Goal: Task Accomplishment & Management: Manage account settings

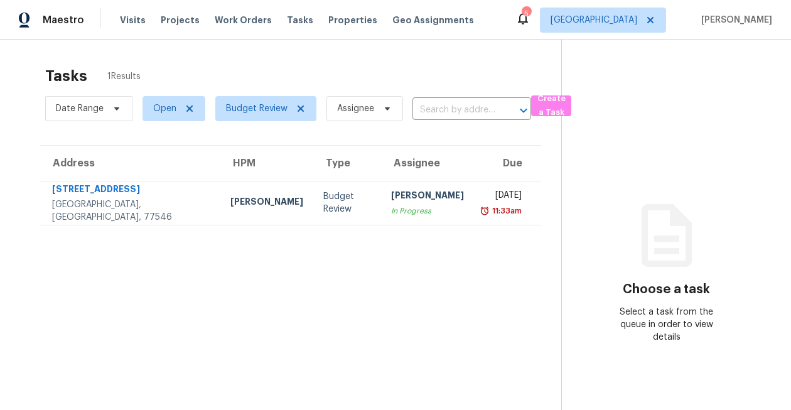
click at [530, 21] on icon at bounding box center [522, 18] width 15 height 15
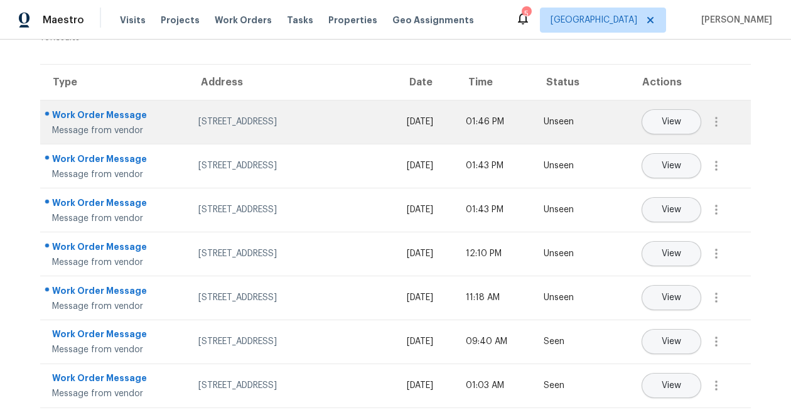
scroll to position [33, 0]
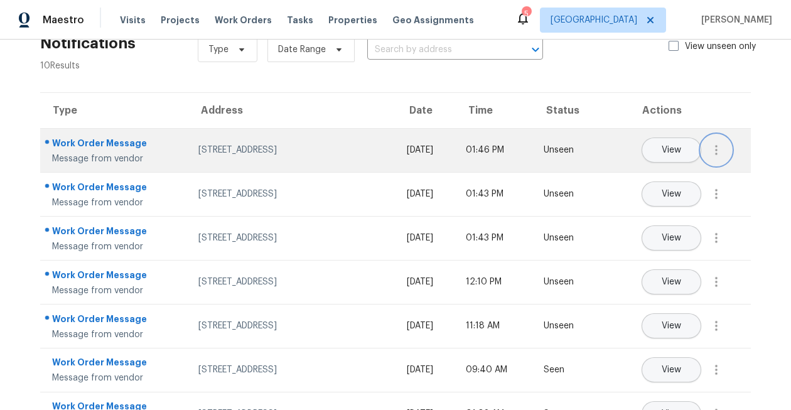
click at [715, 149] on icon "button" at bounding box center [716, 150] width 3 height 10
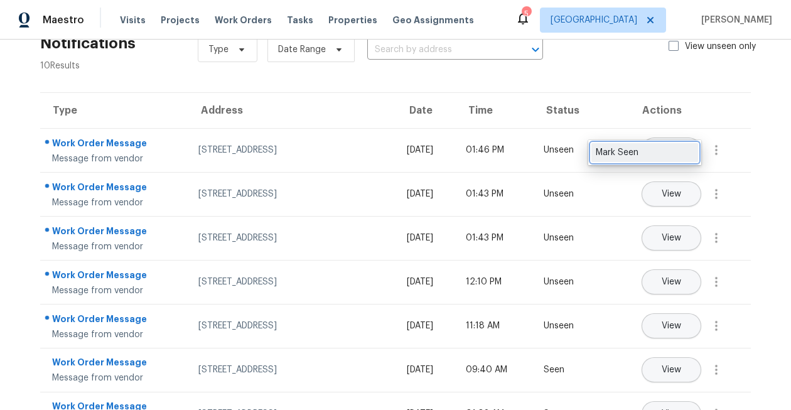
click at [678, 155] on div "Mark Seen" at bounding box center [644, 152] width 98 height 13
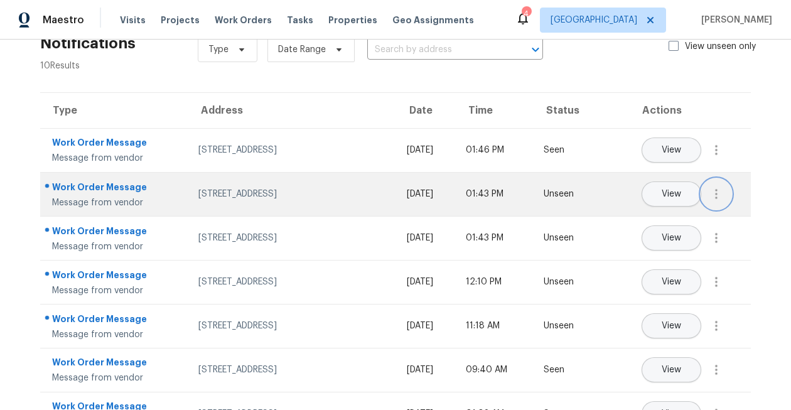
click at [722, 197] on icon "button" at bounding box center [715, 193] width 15 height 15
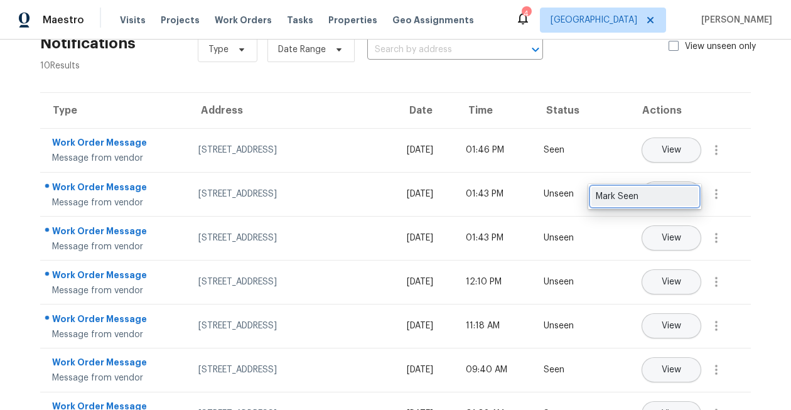
click at [679, 201] on div "Mark Seen" at bounding box center [644, 196] width 98 height 13
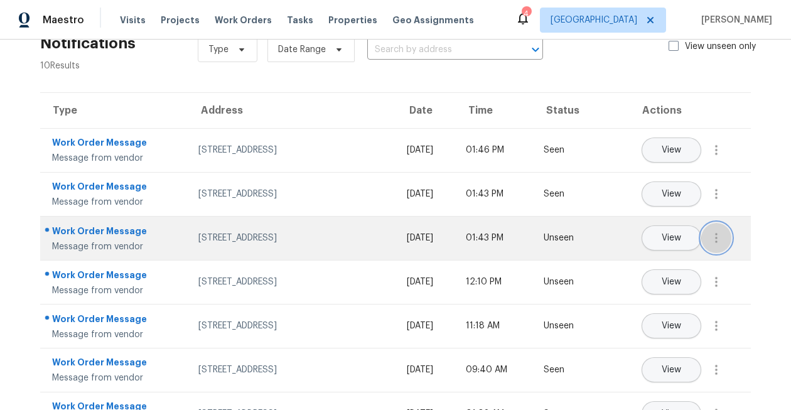
click at [712, 233] on icon "button" at bounding box center [715, 237] width 15 height 15
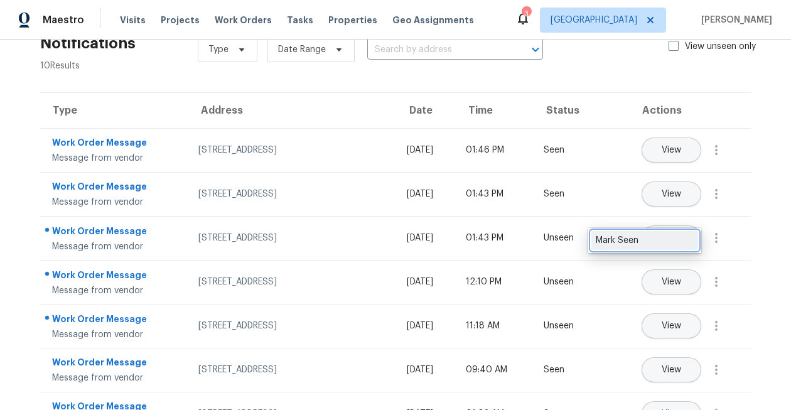
click at [686, 241] on div "Mark Seen" at bounding box center [644, 240] width 98 height 13
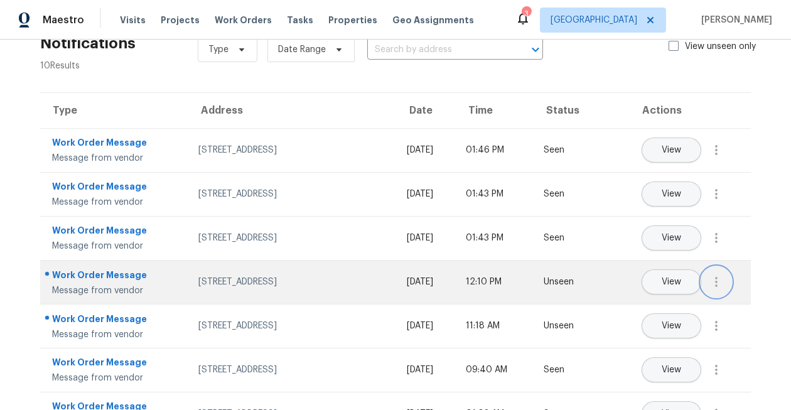
click at [724, 270] on button "button" at bounding box center [716, 282] width 30 height 30
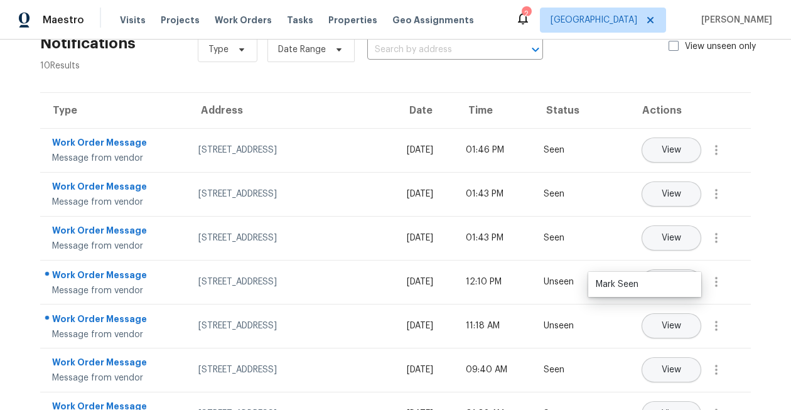
click at [698, 279] on ul "Mark Seen" at bounding box center [644, 284] width 113 height 25
click at [678, 286] on div "Mark Seen" at bounding box center [644, 284] width 98 height 13
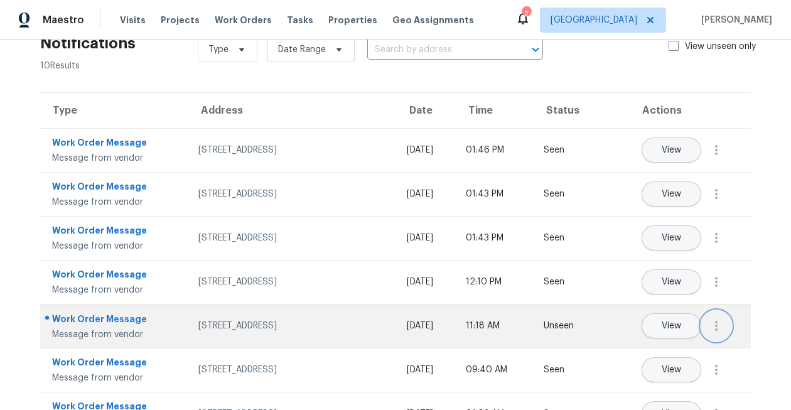
click at [720, 325] on icon "button" at bounding box center [715, 325] width 15 height 15
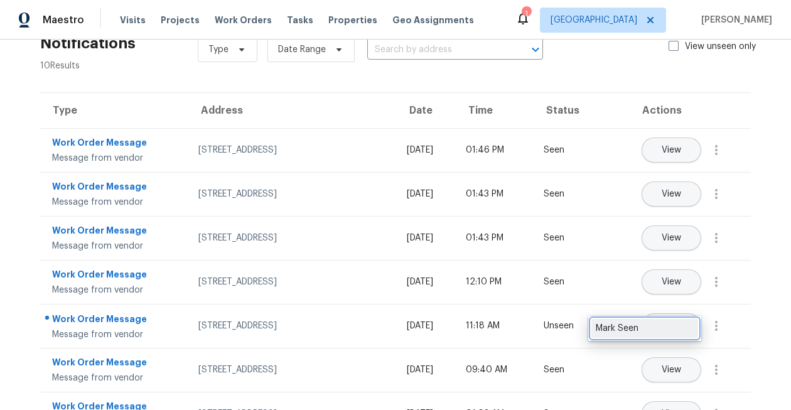
click at [694, 326] on link "Mark Seen" at bounding box center [644, 328] width 107 height 19
